Goal: Transaction & Acquisition: Book appointment/travel/reservation

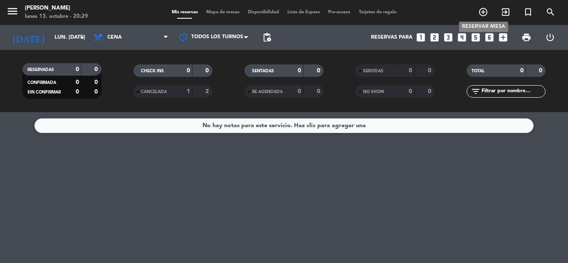
click at [482, 12] on icon "add_circle_outline" at bounding box center [483, 12] width 10 height 10
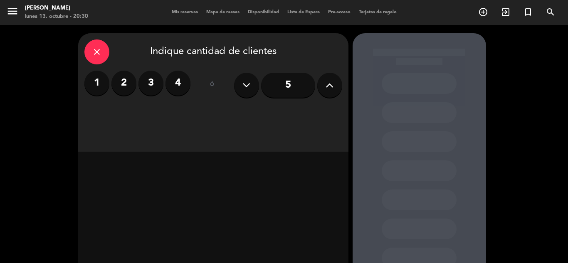
click at [288, 83] on input "5" at bounding box center [288, 85] width 54 height 25
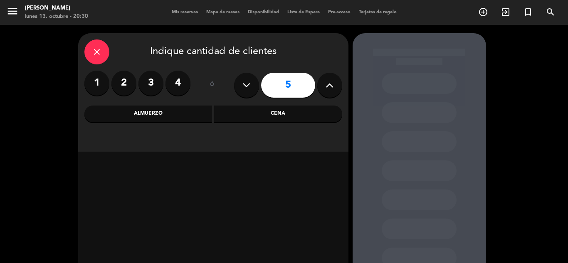
click at [264, 115] on div "Cena" at bounding box center [278, 114] width 128 height 17
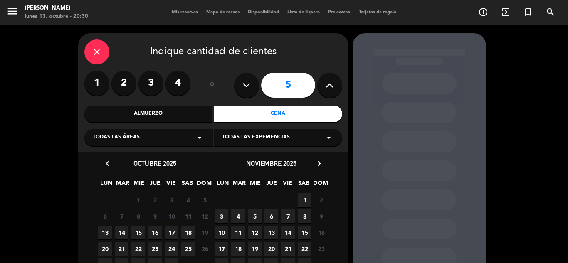
scroll to position [42, 0]
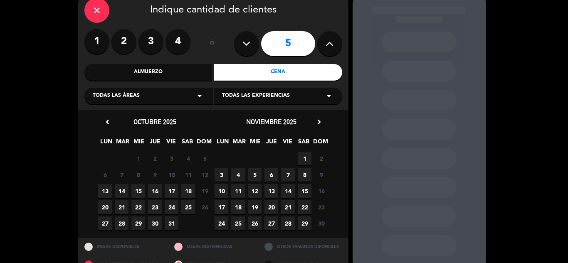
click at [154, 190] on span "16" at bounding box center [155, 191] width 14 height 14
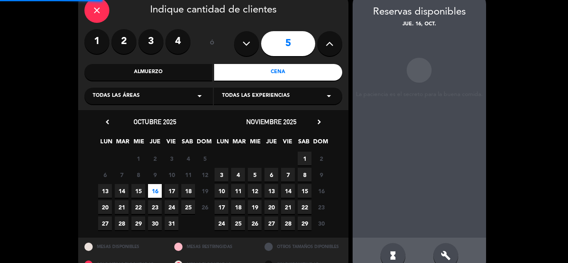
scroll to position [33, 0]
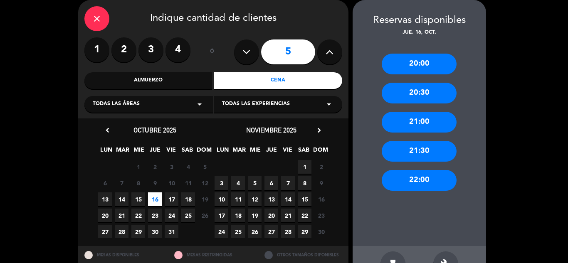
click at [412, 58] on div "20:00" at bounding box center [419, 64] width 75 height 21
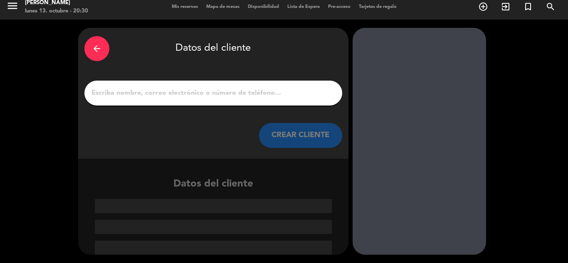
scroll to position [5, 0]
click at [161, 83] on div at bounding box center [213, 93] width 258 height 25
click at [156, 90] on input "1" at bounding box center [213, 93] width 245 height 12
paste input "[PERSON_NAME]"
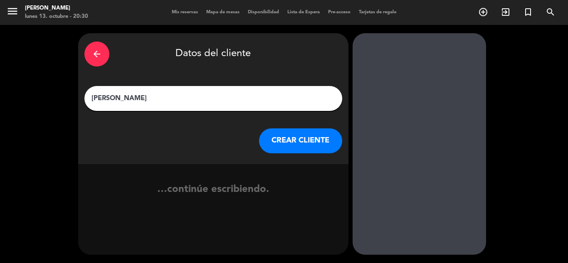
scroll to position [0, 0]
type input "[PERSON_NAME]"
click at [305, 140] on button "CREAR CLIENTE" at bounding box center [300, 140] width 83 height 25
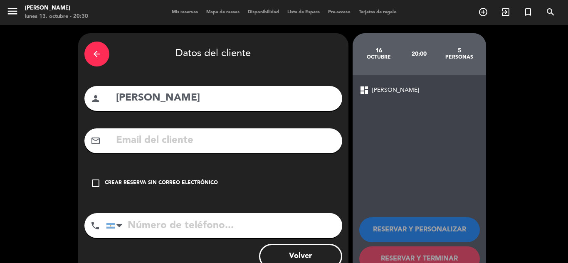
click at [97, 185] on icon "check_box_outline_blank" at bounding box center [96, 183] width 10 height 10
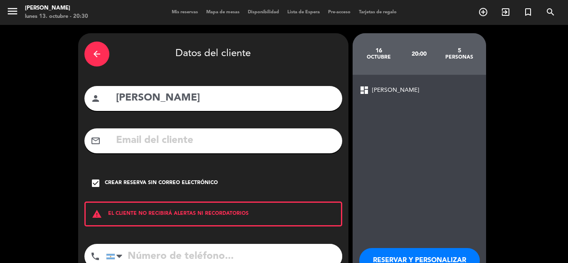
scroll to position [57, 0]
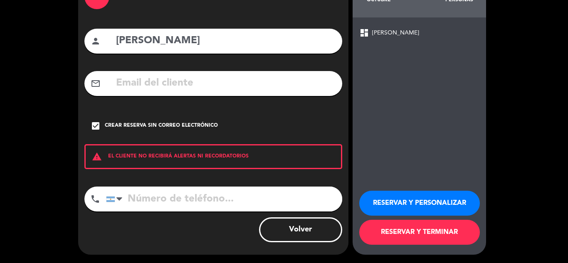
click at [384, 201] on button "RESERVAR Y PERSONALIZAR" at bounding box center [419, 203] width 121 height 25
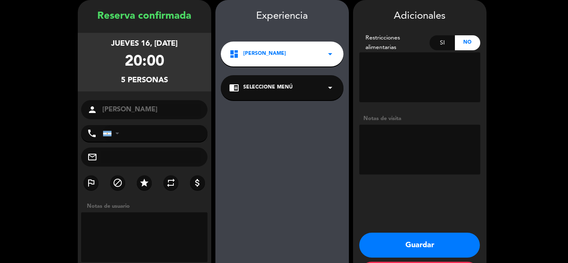
scroll to position [69, 0]
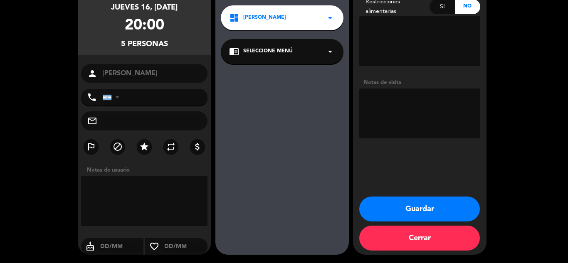
click at [383, 209] on button "Guardar" at bounding box center [419, 209] width 121 height 25
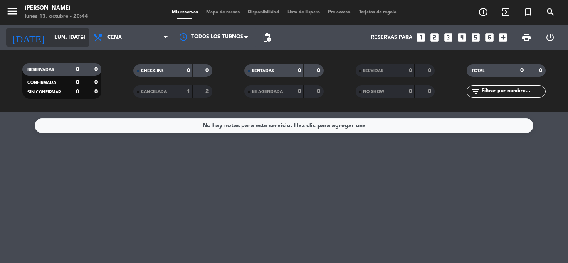
click at [84, 37] on icon "arrow_drop_down" at bounding box center [82, 37] width 10 height 10
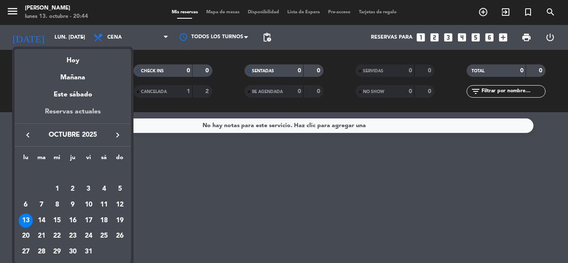
click at [64, 114] on div "Reservas actuales" at bounding box center [73, 114] width 116 height 17
